Goal: Task Accomplishment & Management: Manage account settings

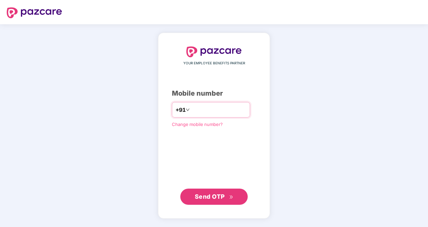
click at [208, 108] on input "number" at bounding box center [218, 110] width 55 height 11
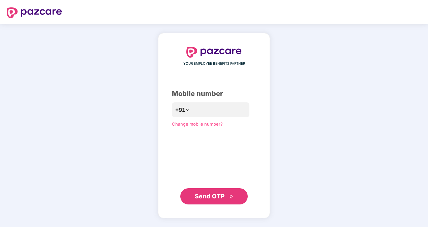
click at [208, 196] on span "Send OTP" at bounding box center [210, 196] width 30 height 7
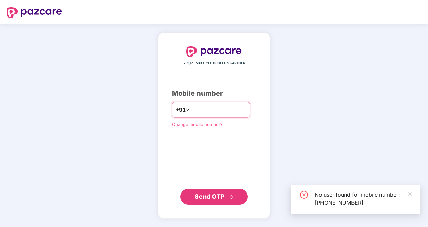
drag, startPoint x: 220, startPoint y: 112, endPoint x: 184, endPoint y: 109, distance: 36.3
click at [191, 109] on input "**********" at bounding box center [218, 110] width 55 height 11
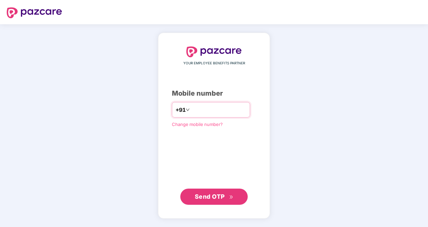
click at [196, 109] on input "**********" at bounding box center [218, 110] width 55 height 11
type input "**********"
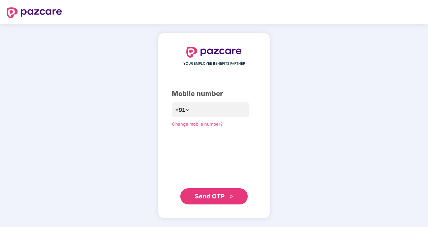
click at [224, 199] on span "Send OTP" at bounding box center [210, 196] width 30 height 7
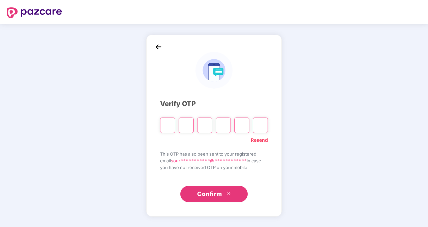
type input "*"
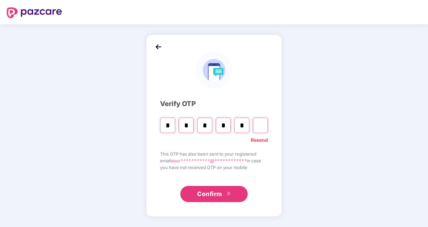
type input "*"
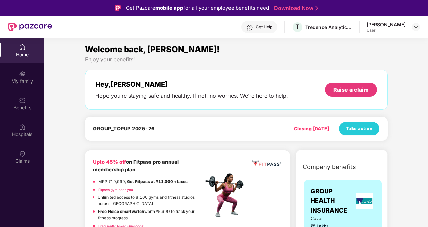
drag, startPoint x: 218, startPoint y: 151, endPoint x: 232, endPoint y: 152, distance: 13.2
drag, startPoint x: 232, startPoint y: 152, endPoint x: 150, endPoint y: 142, distance: 82.6
click at [150, 142] on div "Welcome back, [PERSON_NAME]! Enjoy your benefits! Hey, [PERSON_NAME] Hope you’r…" at bounding box center [236, 93] width 308 height 101
click at [15, 76] on div "My family" at bounding box center [22, 76] width 45 height 25
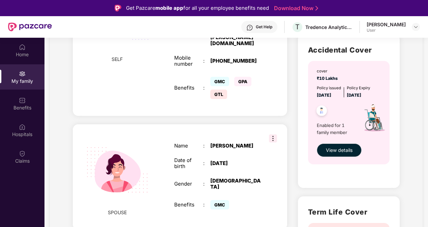
scroll to position [0, 0]
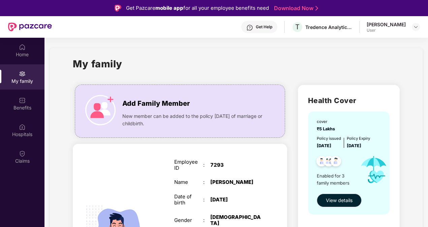
drag, startPoint x: 268, startPoint y: 156, endPoint x: 269, endPoint y: 160, distance: 3.5
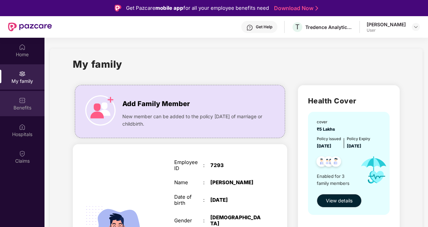
click at [28, 106] on div "Benefits" at bounding box center [22, 108] width 45 height 7
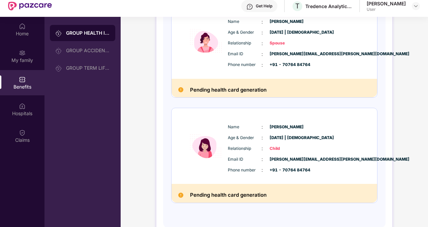
scroll to position [38, 0]
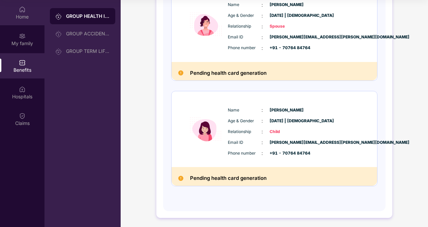
click at [21, 19] on div "Home" at bounding box center [22, 16] width 45 height 7
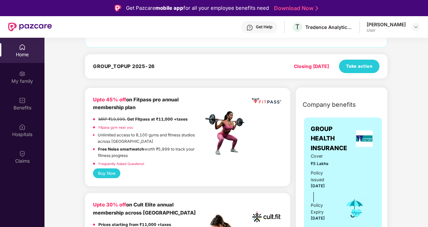
scroll to position [67, 0]
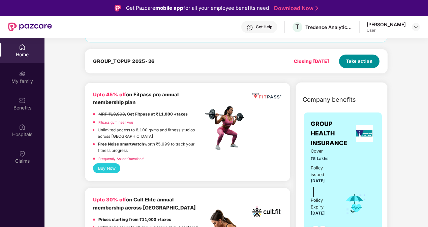
click at [361, 64] on span "Take action" at bounding box center [359, 61] width 27 height 7
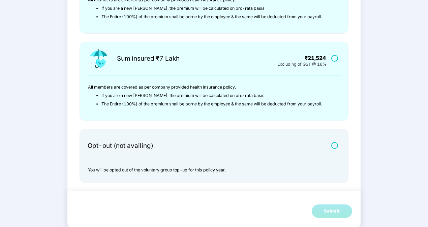
click at [332, 145] on label at bounding box center [335, 146] width 8 height 6
click at [333, 211] on div "Submit" at bounding box center [332, 211] width 16 height 7
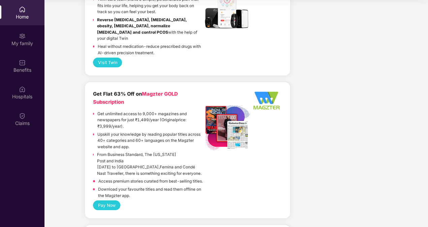
scroll to position [1483, 0]
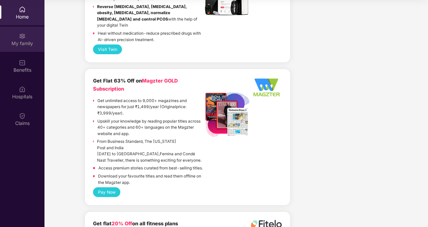
click at [20, 41] on div "My family" at bounding box center [22, 43] width 45 height 7
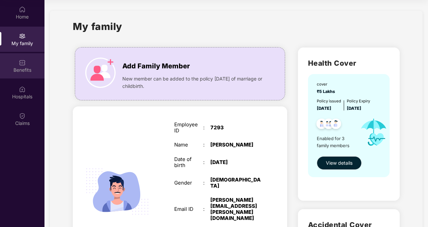
click at [21, 62] on img at bounding box center [22, 62] width 7 height 7
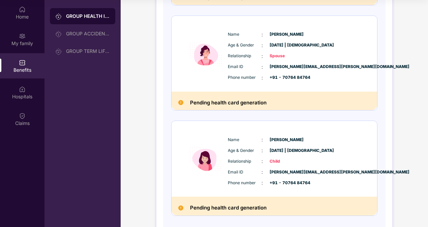
scroll to position [213, 0]
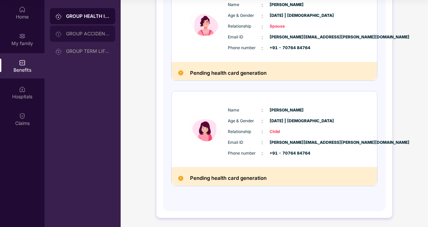
click at [70, 35] on div "GROUP ACCIDENTAL INSURANCE" at bounding box center [88, 33] width 44 height 5
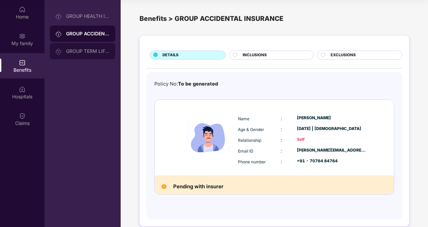
click at [79, 51] on div "GROUP TERM LIFE INSURANCE" at bounding box center [88, 51] width 44 height 5
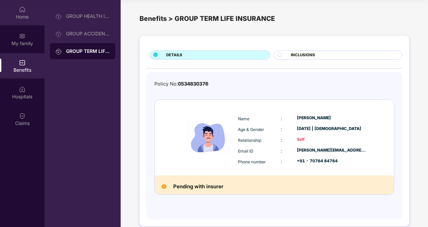
click at [23, 11] on img at bounding box center [22, 9] width 7 height 7
